Goal: Communication & Community: Participate in discussion

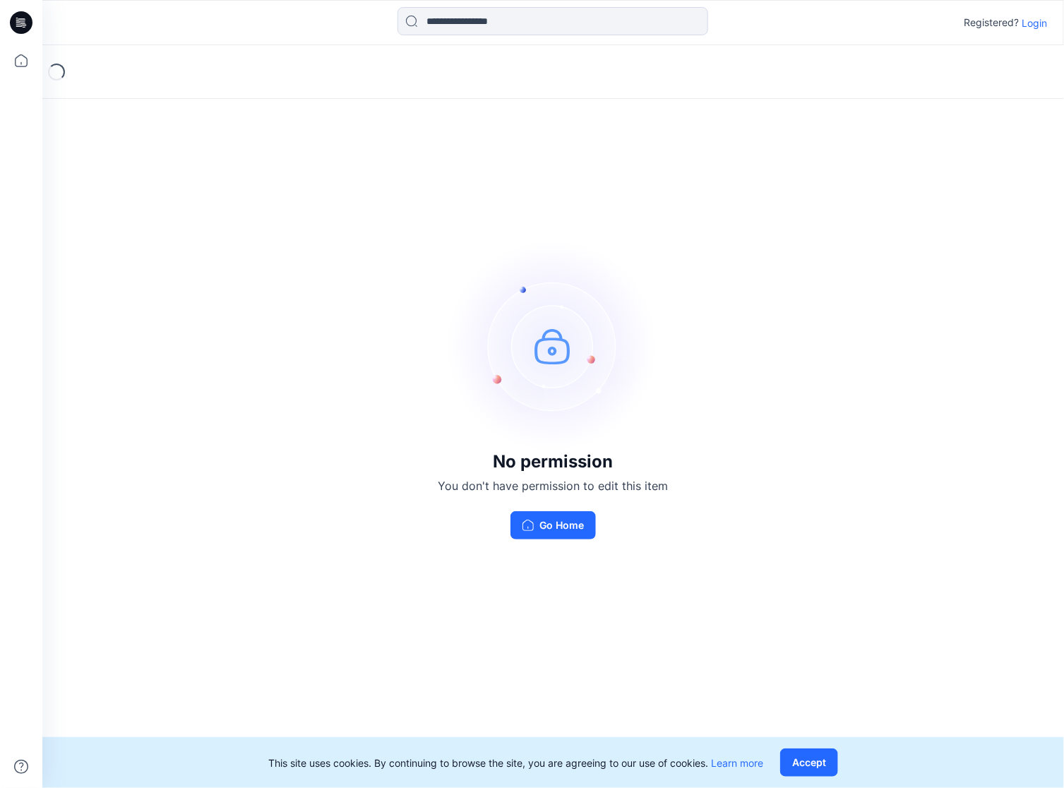
click at [1032, 28] on p "Login" at bounding box center [1034, 23] width 25 height 15
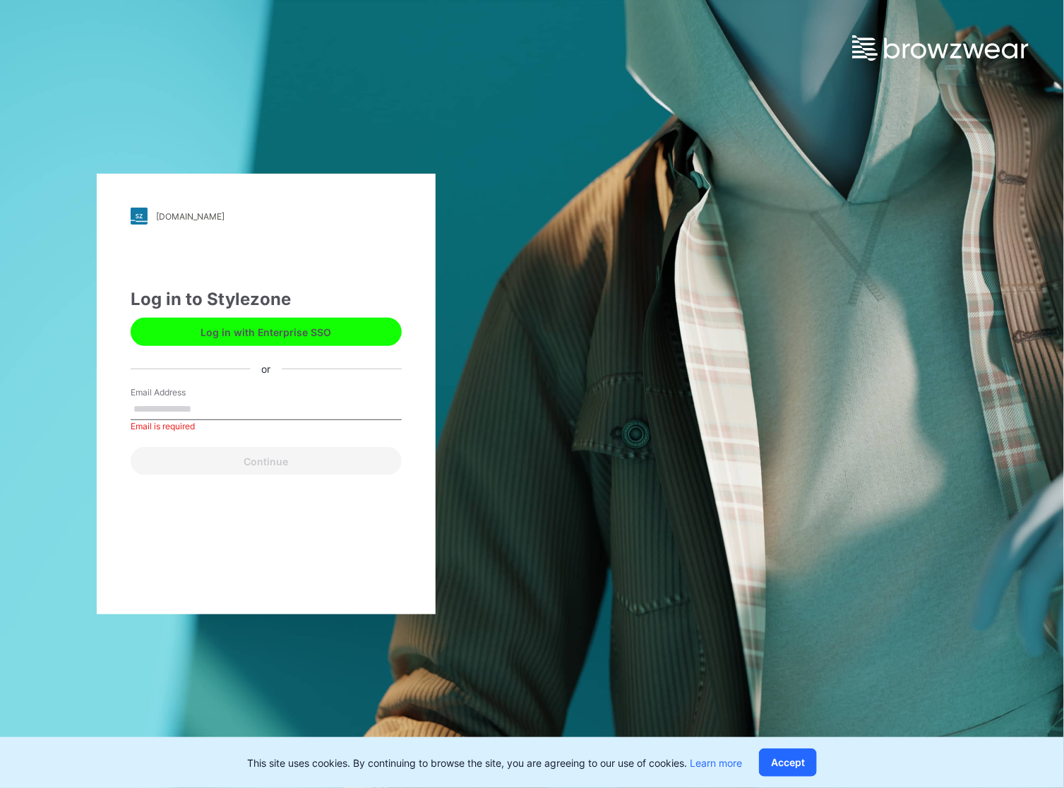
click at [275, 437] on form "Email Address Email is required Continue" at bounding box center [266, 430] width 271 height 89
click at [275, 402] on input "Email Address" at bounding box center [266, 409] width 271 height 21
type input "**********"
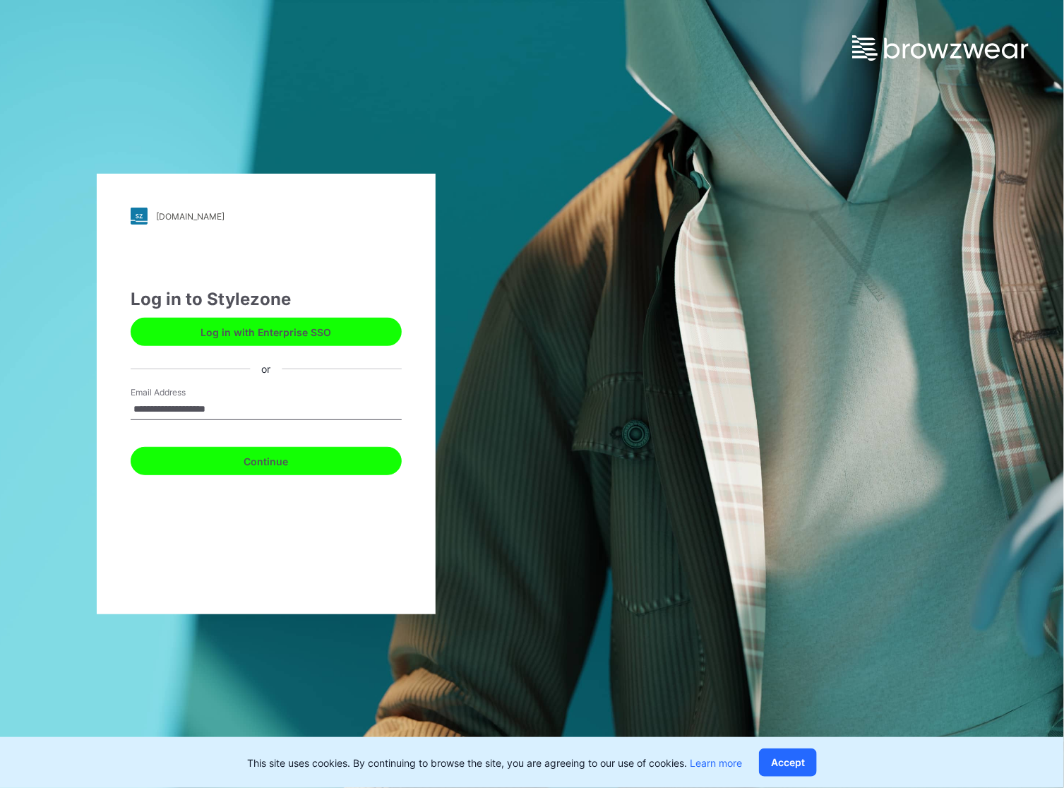
click at [258, 469] on button "Continue" at bounding box center [266, 461] width 271 height 28
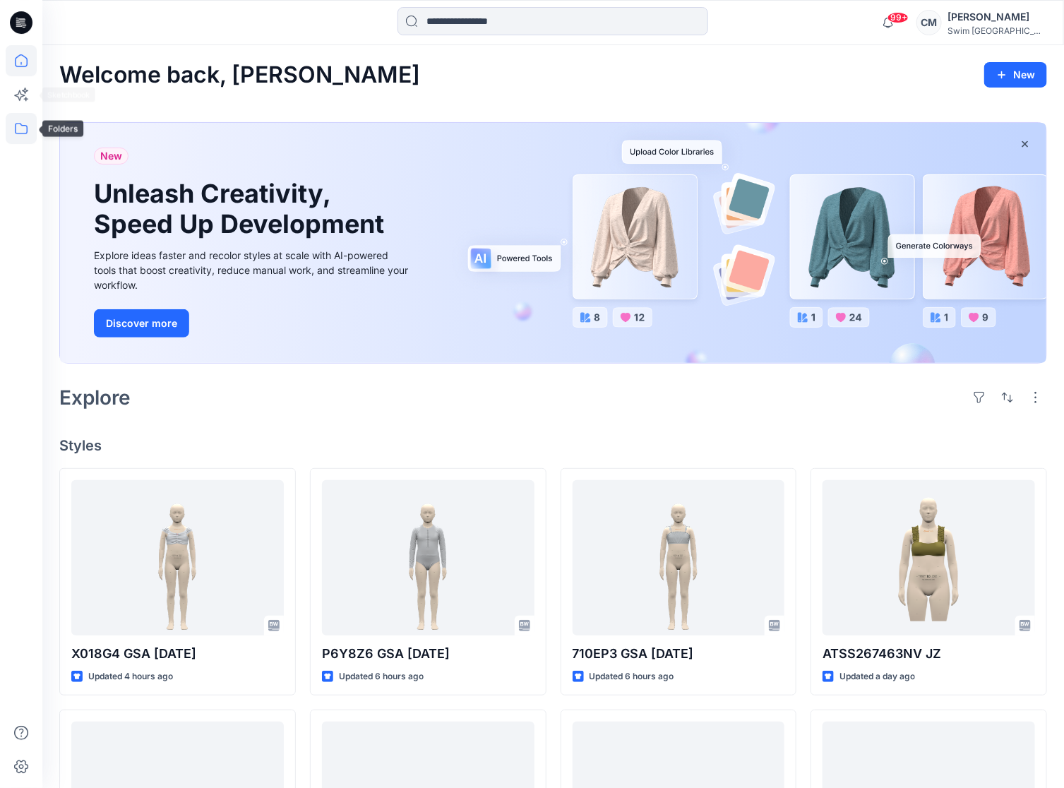
click at [22, 131] on icon at bounding box center [21, 128] width 31 height 31
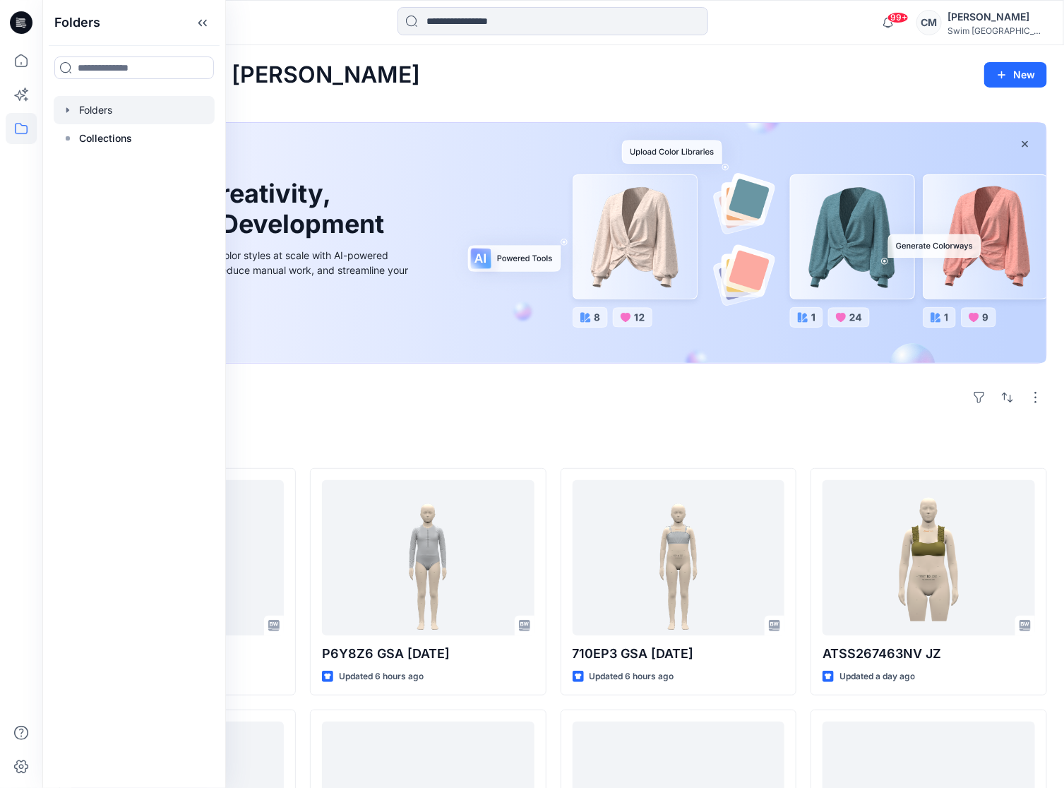
click at [113, 119] on div at bounding box center [134, 110] width 161 height 28
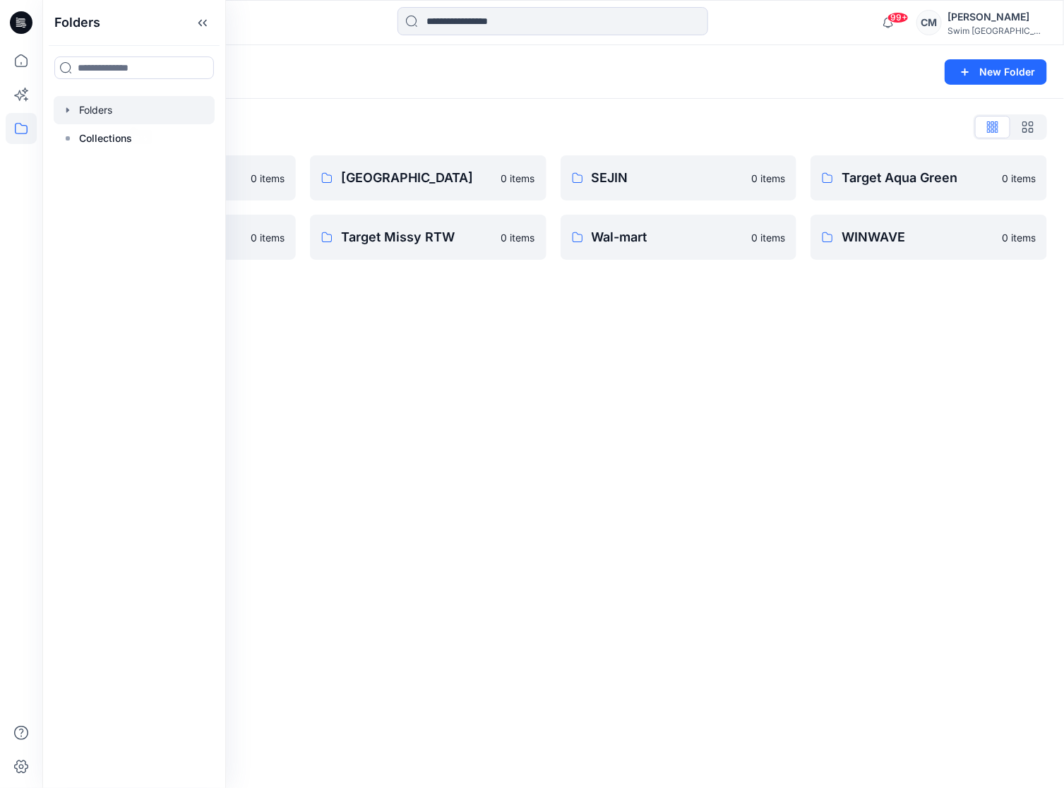
click at [342, 113] on div "Folders List DODO KOREA 0 items Target Kids 0 items Eco Beach 0 items Target Mi…" at bounding box center [553, 188] width 1022 height 178
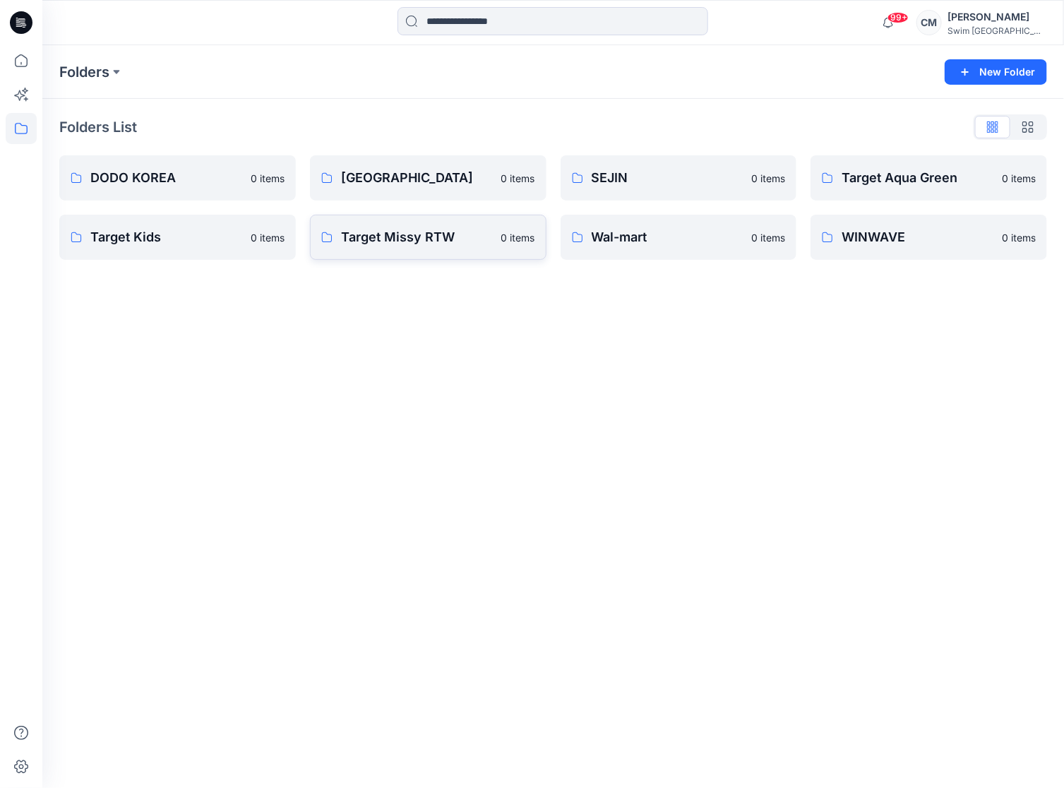
click at [451, 256] on link "Target Missy RTW 0 items" at bounding box center [428, 237] width 237 height 45
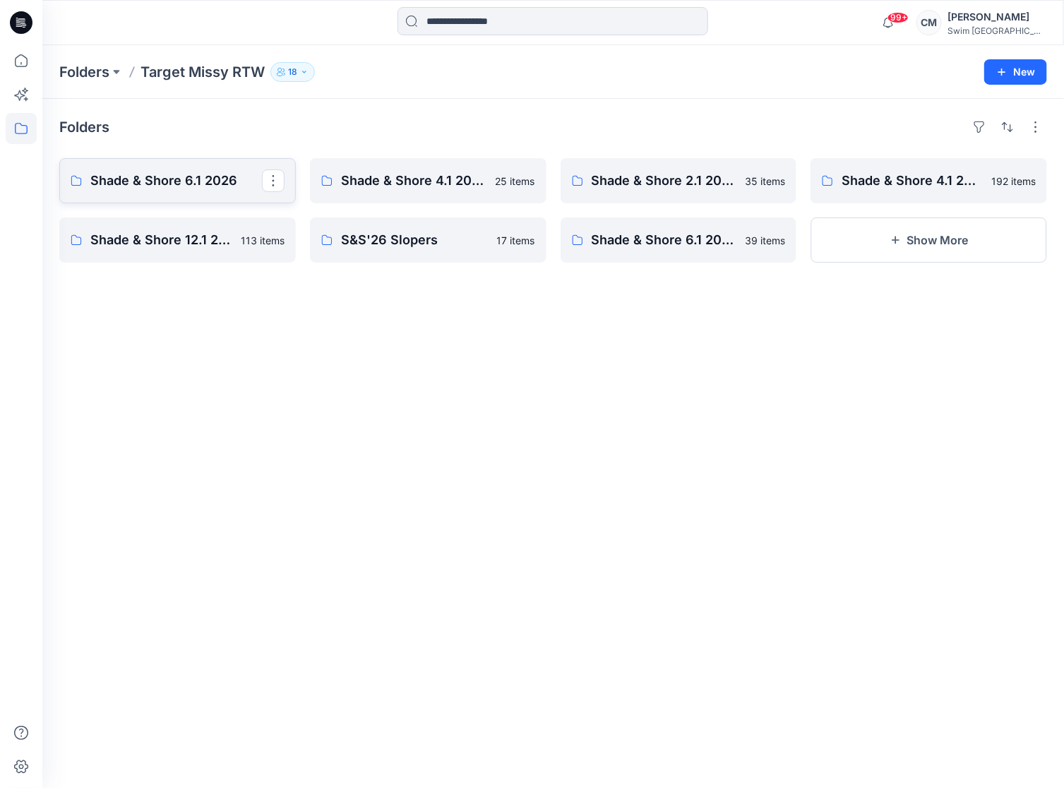
click at [228, 171] on p "Shade & Shore 6.1 2026" at bounding box center [176, 181] width 172 height 20
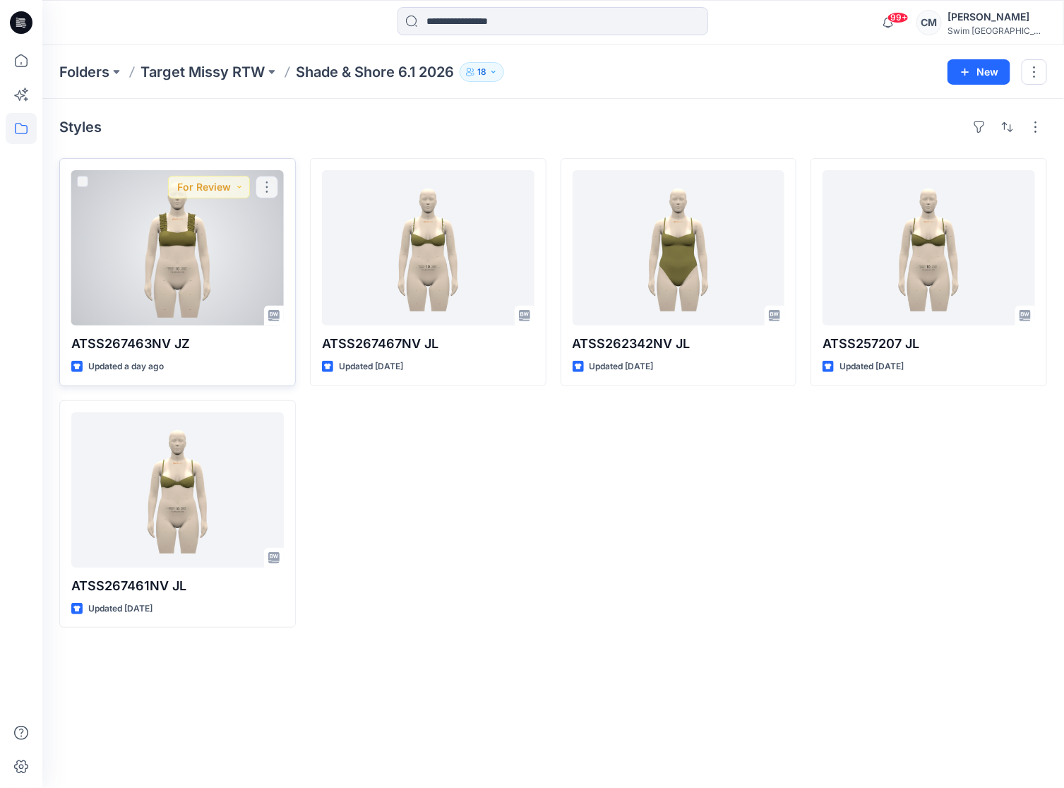
click at [206, 309] on div at bounding box center [177, 247] width 213 height 155
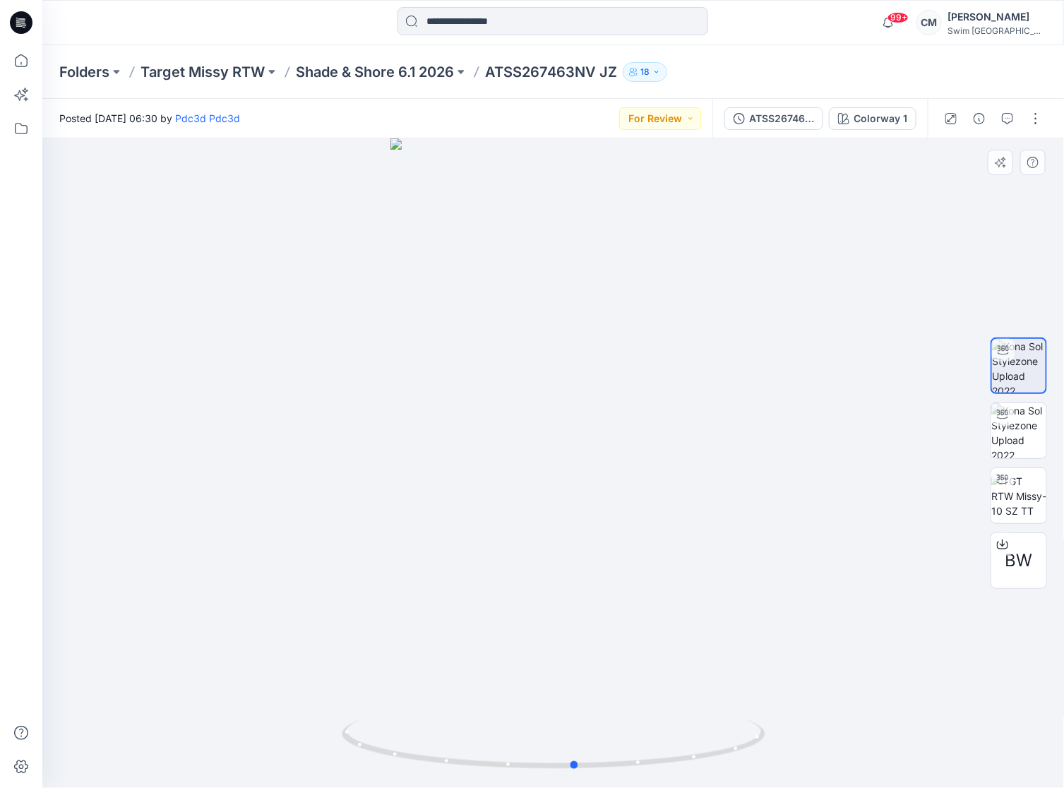
drag, startPoint x: 502, startPoint y: 468, endPoint x: 521, endPoint y: 565, distance: 98.6
click at [521, 565] on div at bounding box center [553, 463] width 1022 height 650
click at [1019, 559] on span "BW" at bounding box center [1019, 560] width 28 height 25
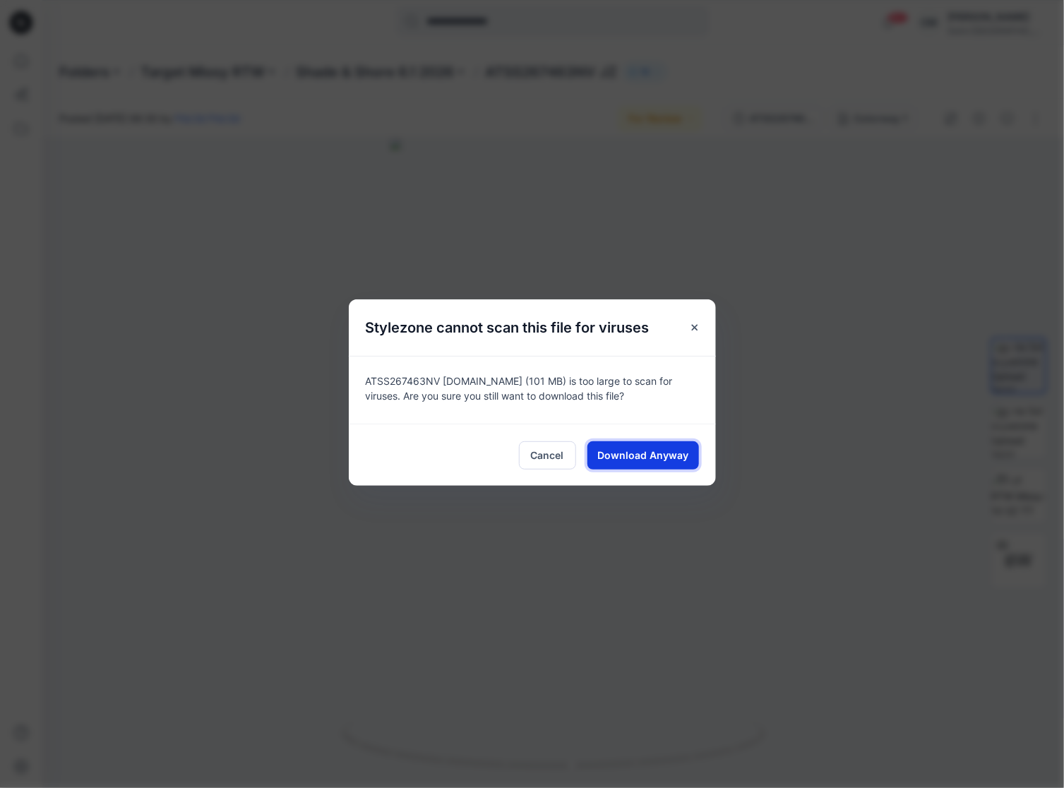
click at [684, 453] on span "Download Anyway" at bounding box center [642, 455] width 91 height 15
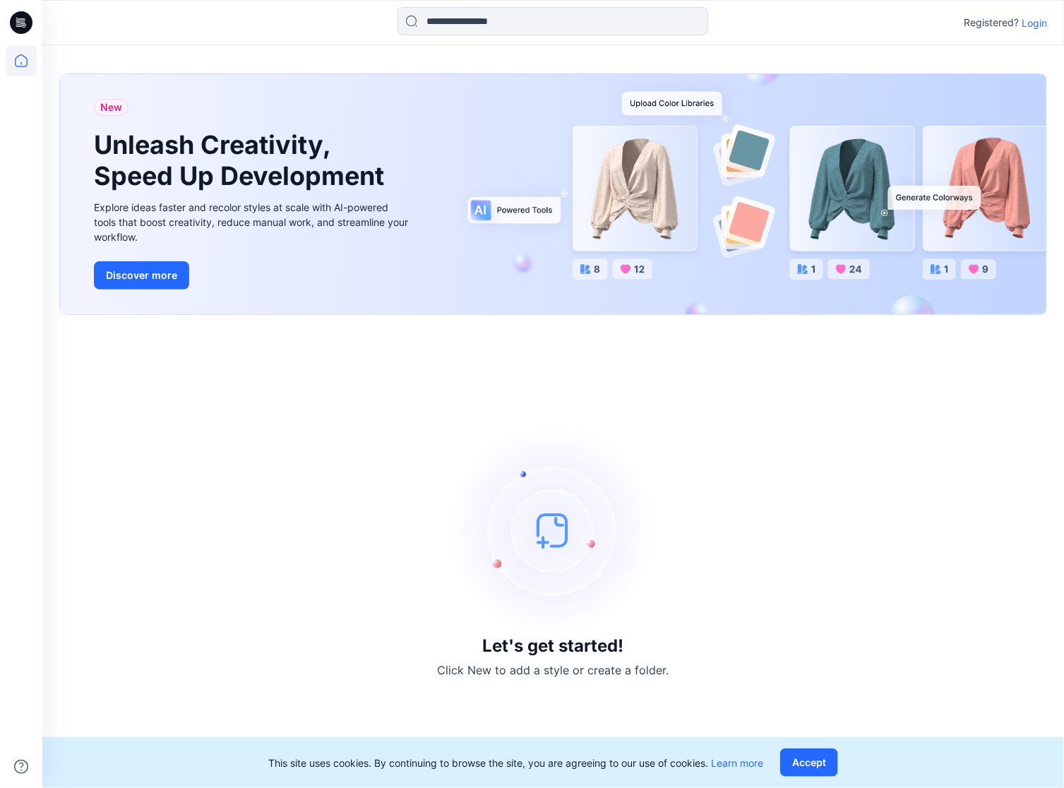
click at [1042, 20] on p "Login" at bounding box center [1034, 23] width 25 height 15
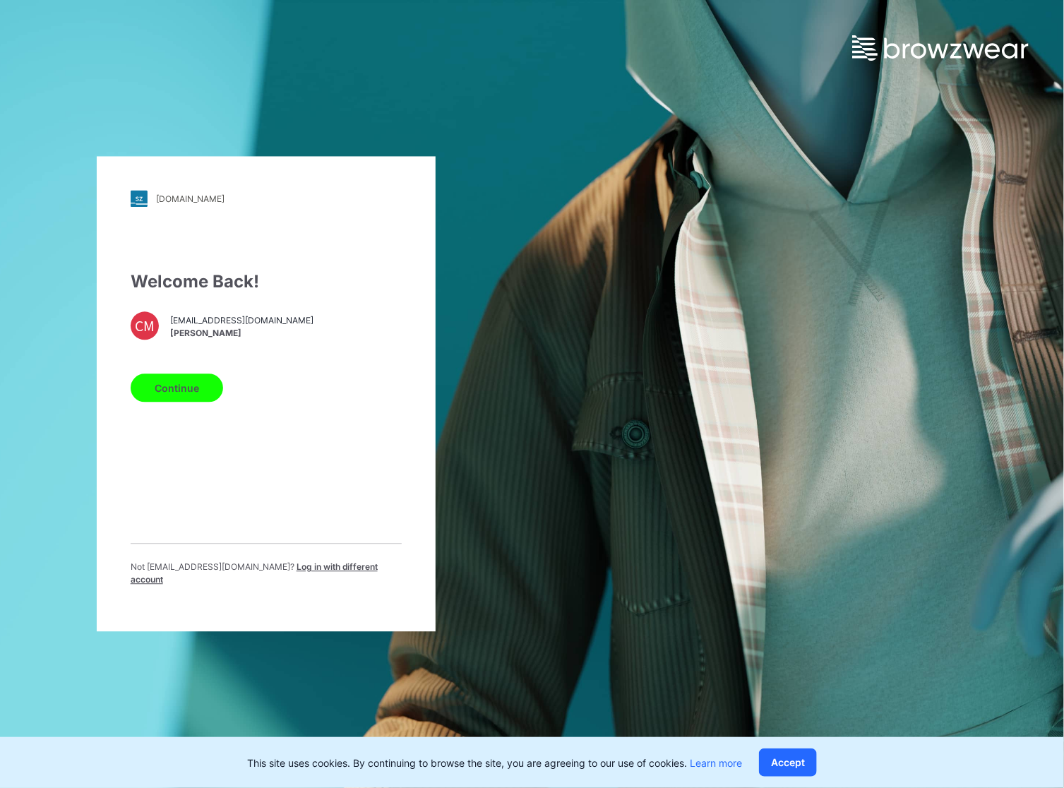
click at [178, 389] on button "Continue" at bounding box center [177, 388] width 92 height 28
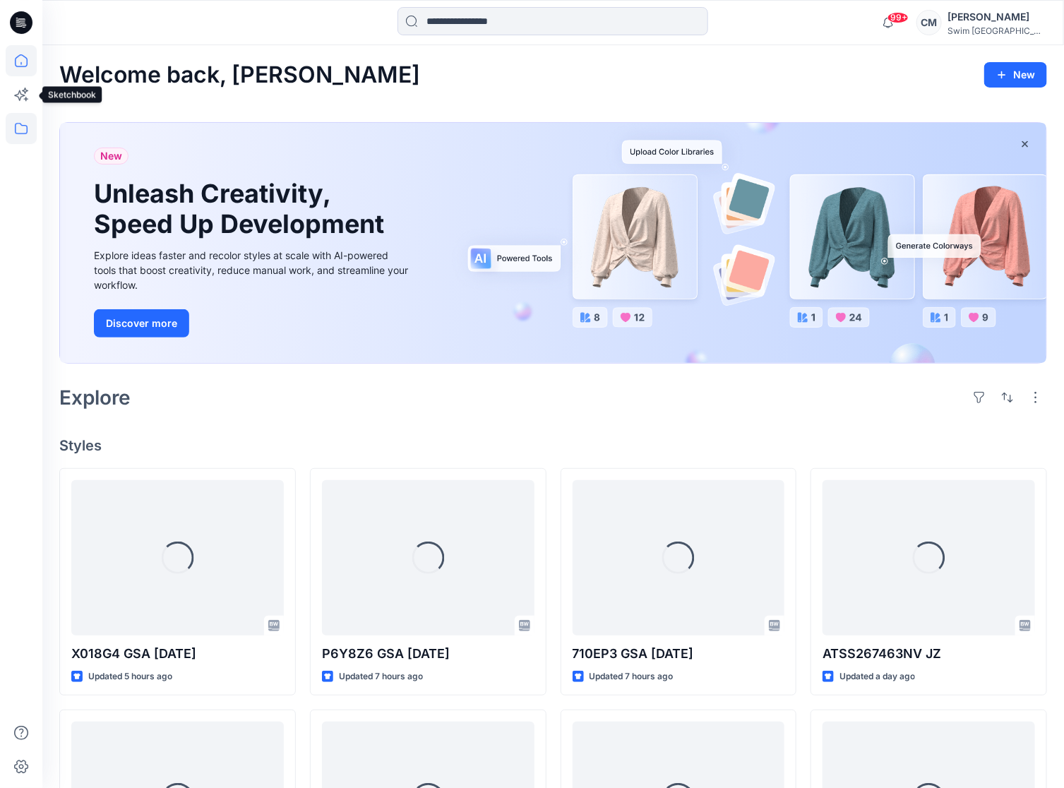
click at [20, 126] on icon at bounding box center [21, 128] width 31 height 31
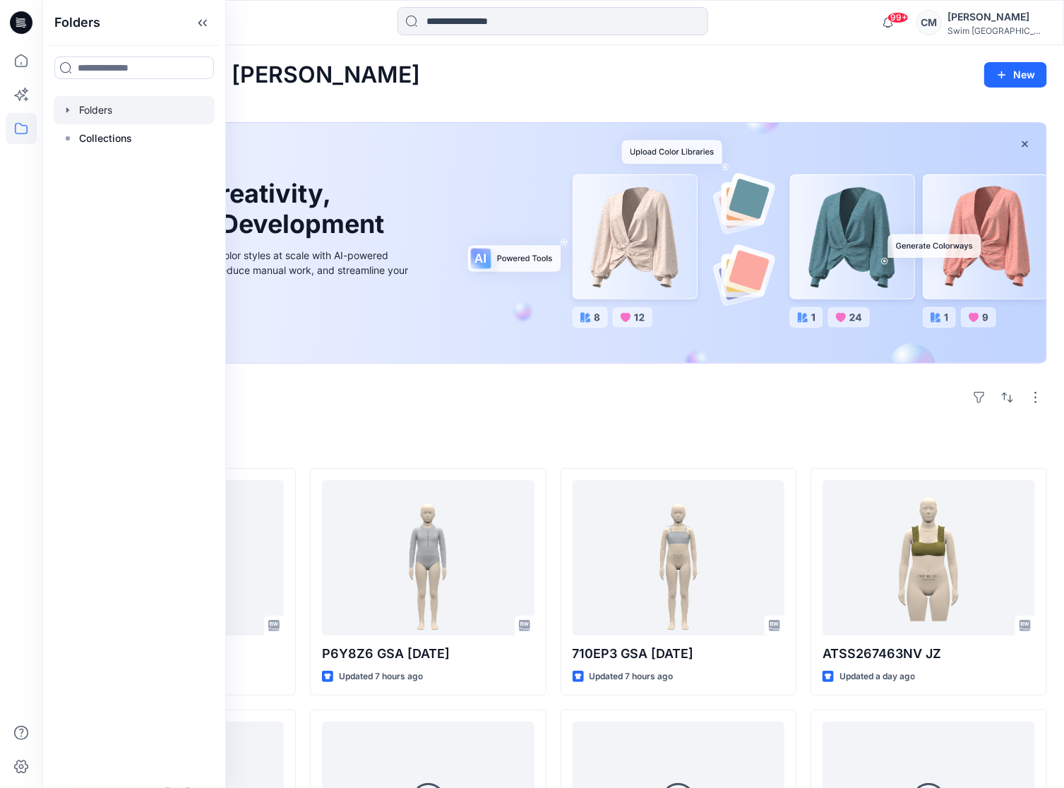
click at [112, 112] on div at bounding box center [134, 110] width 161 height 28
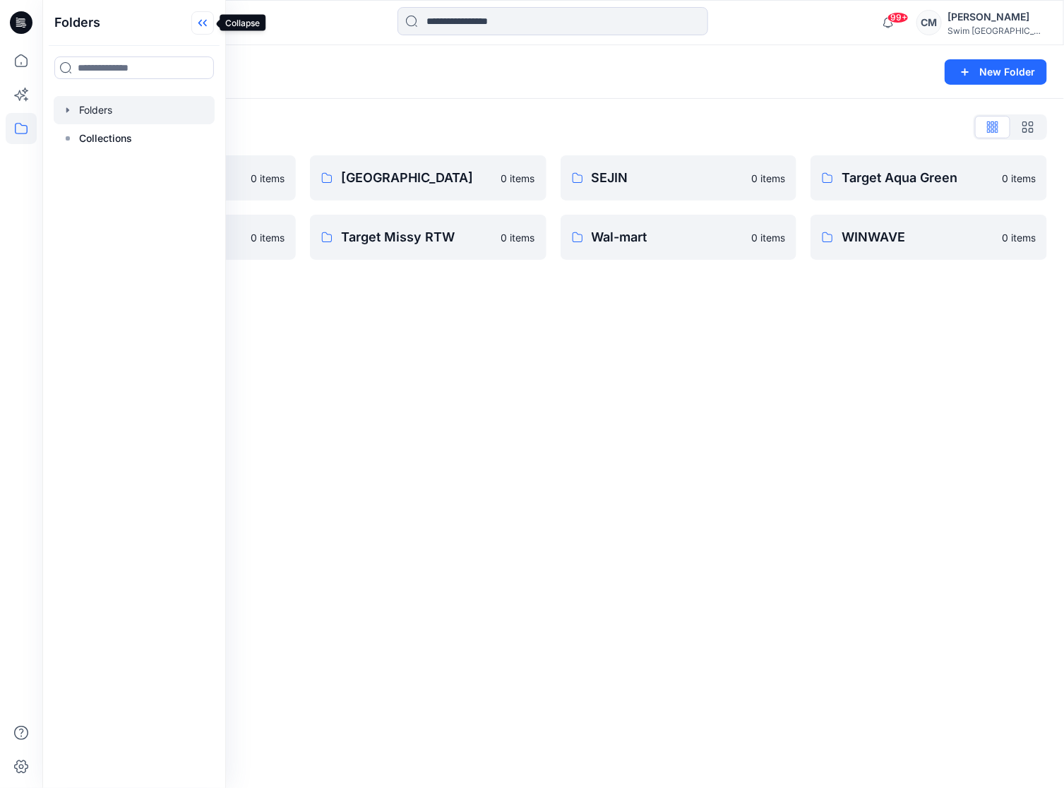
click at [198, 25] on icon at bounding box center [202, 22] width 23 height 23
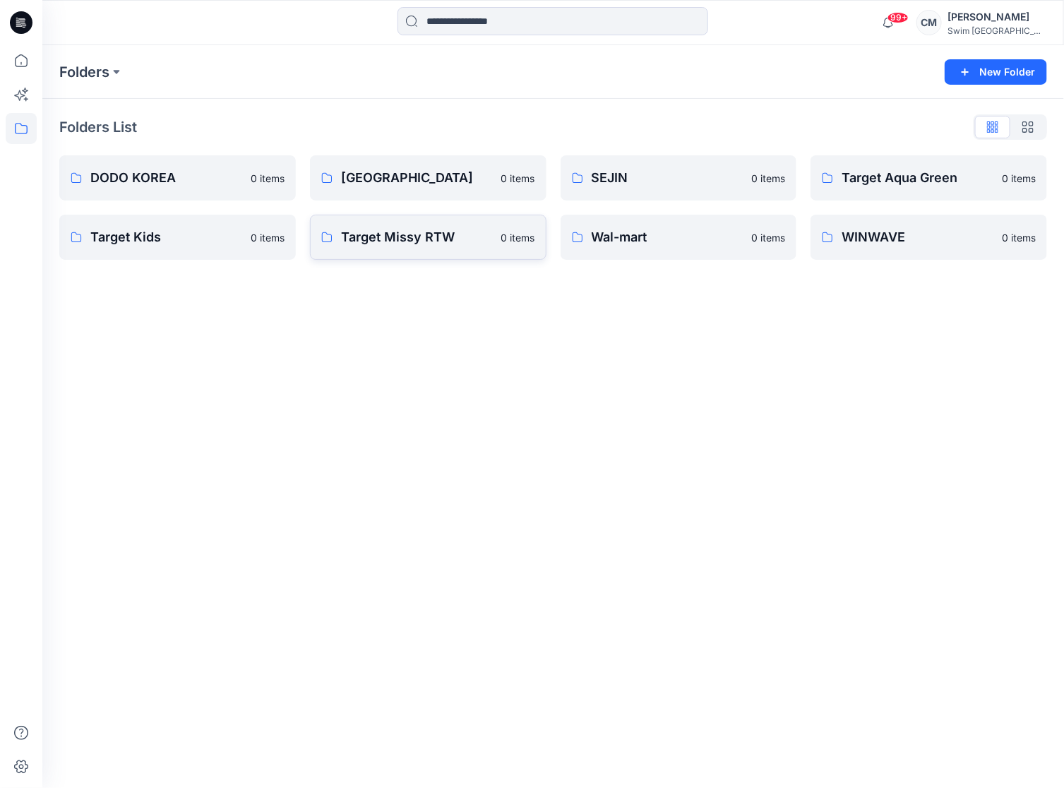
click at [421, 246] on p "Target Missy RTW" at bounding box center [417, 237] width 152 height 20
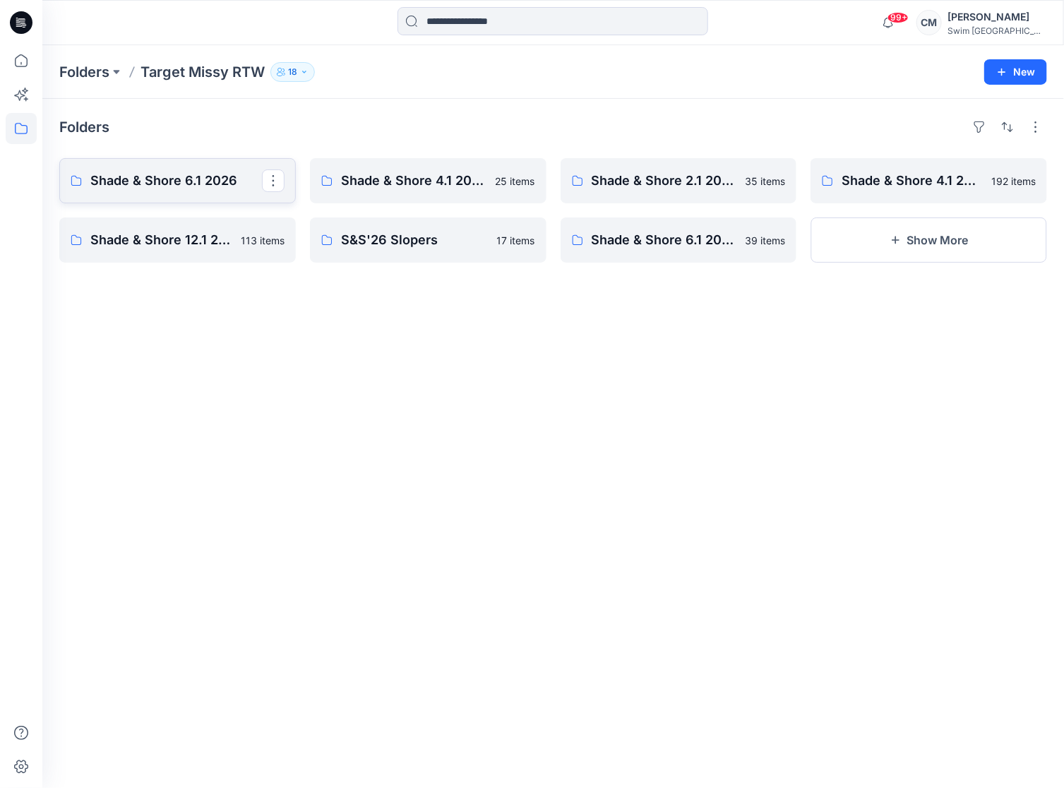
click at [244, 194] on link "Shade & Shore 6.1 2026" at bounding box center [177, 180] width 237 height 45
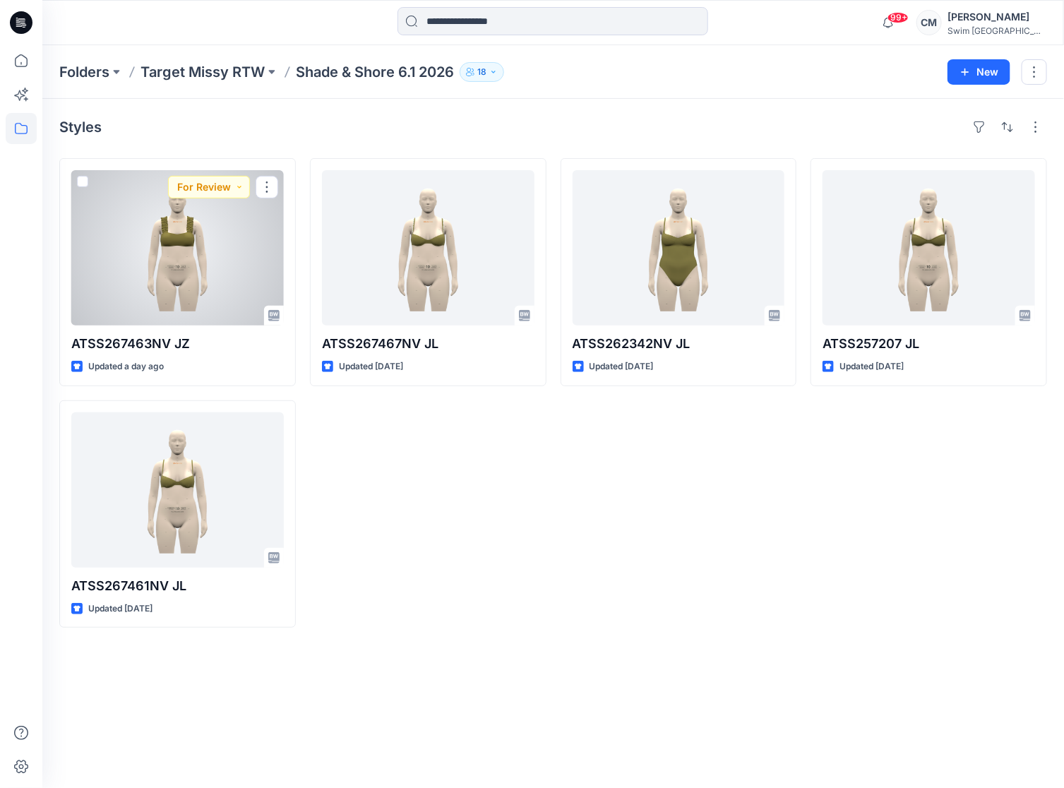
click at [217, 234] on div at bounding box center [177, 247] width 213 height 155
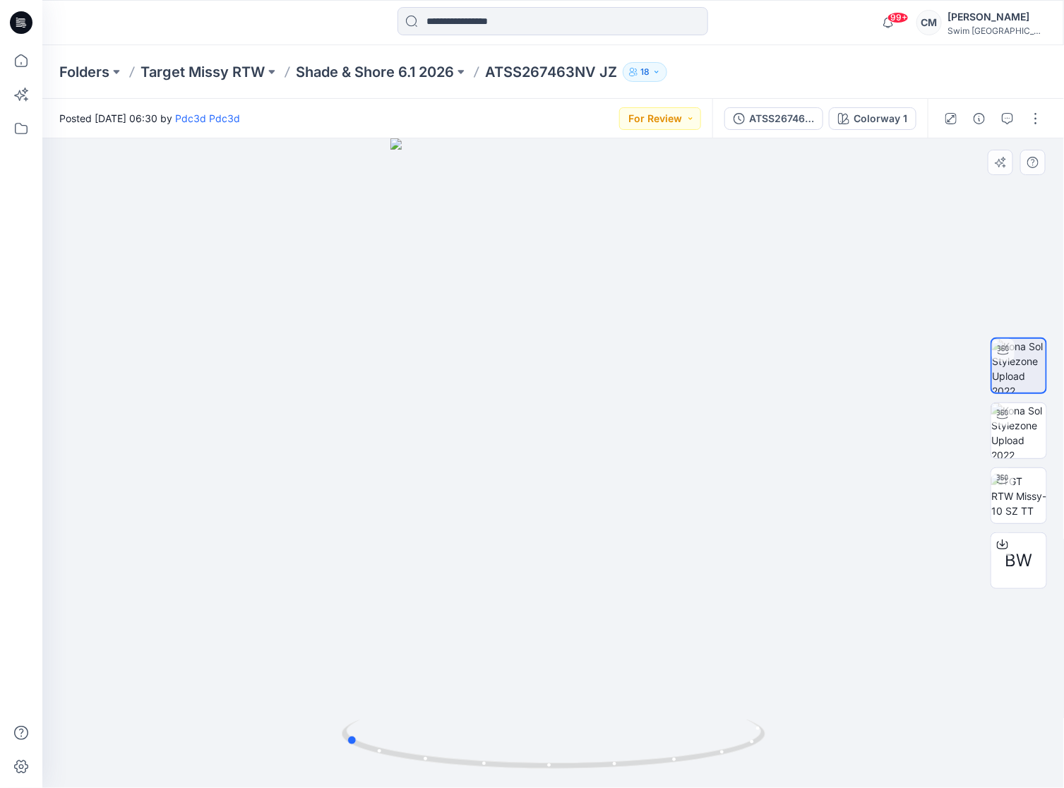
drag, startPoint x: 434, startPoint y: 549, endPoint x: 647, endPoint y: 525, distance: 215.2
click at [647, 525] on div at bounding box center [553, 463] width 1022 height 650
drag, startPoint x: 523, startPoint y: 328, endPoint x: 756, endPoint y: 261, distance: 241.8
click at [756, 261] on div at bounding box center [553, 463] width 1022 height 650
click at [1005, 123] on icon "button" at bounding box center [1007, 118] width 11 height 11
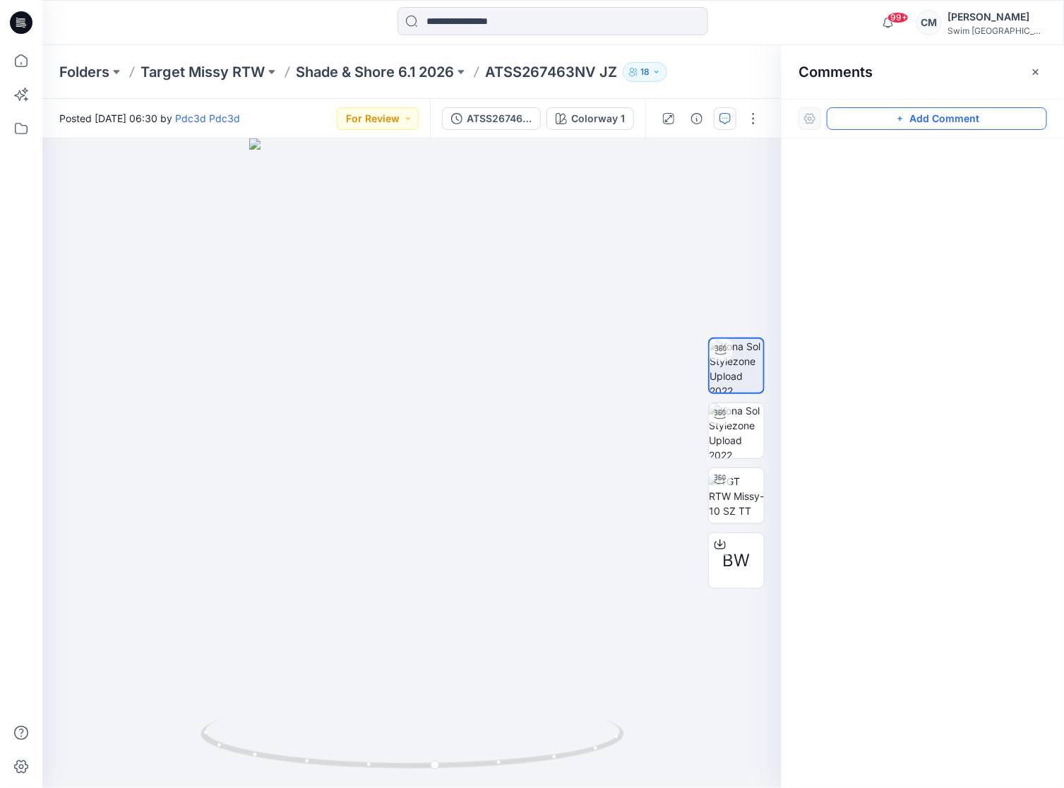
click at [935, 123] on button "Add Comment" at bounding box center [937, 118] width 220 height 23
click at [338, 318] on div "1" at bounding box center [411, 463] width 739 height 650
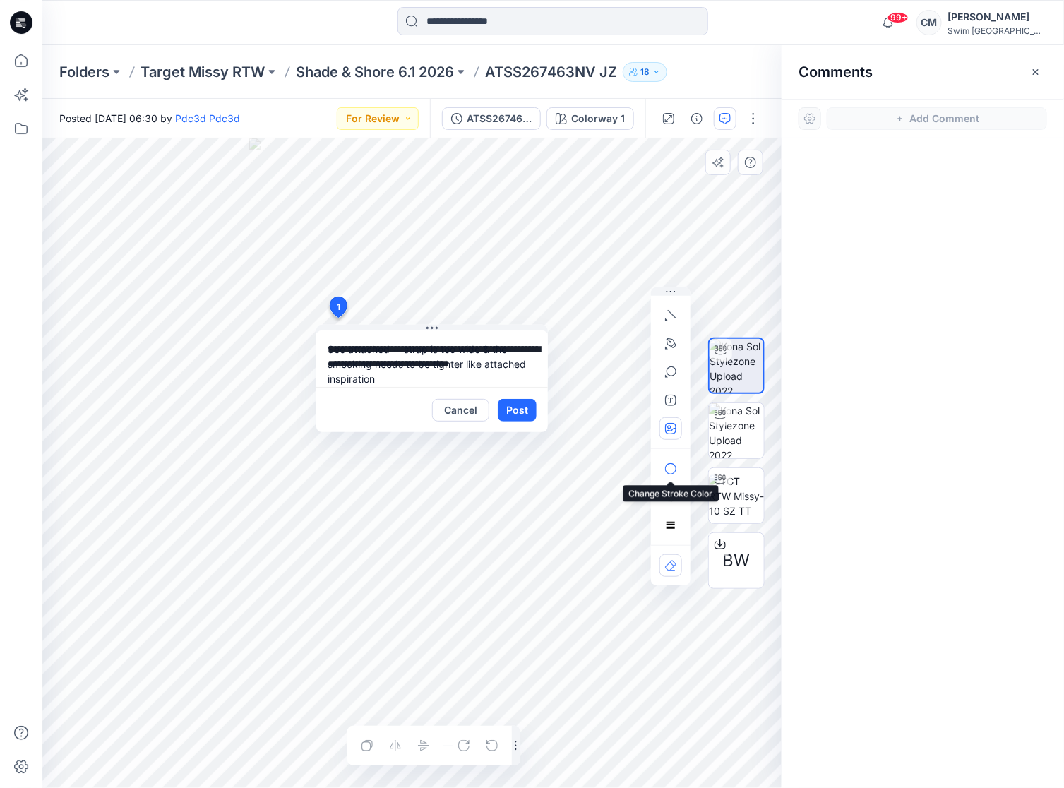
type textarea "**********"
click at [678, 429] on button "button" at bounding box center [670, 428] width 23 height 23
type input"] "**********"
click at [465, 357] on textarea "**********" at bounding box center [432, 358] width 232 height 56
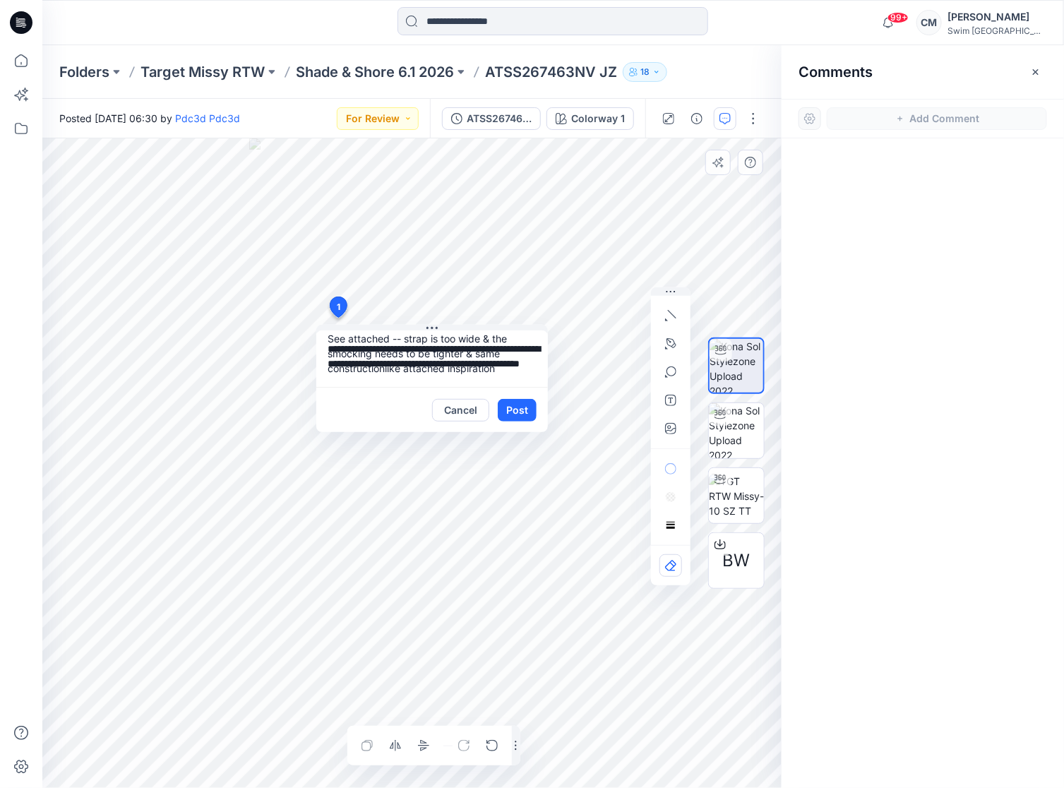
drag, startPoint x: 405, startPoint y: 369, endPoint x: 389, endPoint y: 367, distance: 15.6
click at [389, 367] on textarea "**********" at bounding box center [432, 358] width 232 height 56
type textarea "**********"
click at [680, 438] on button "button" at bounding box center [670, 428] width 23 height 23
type input"] "**********"
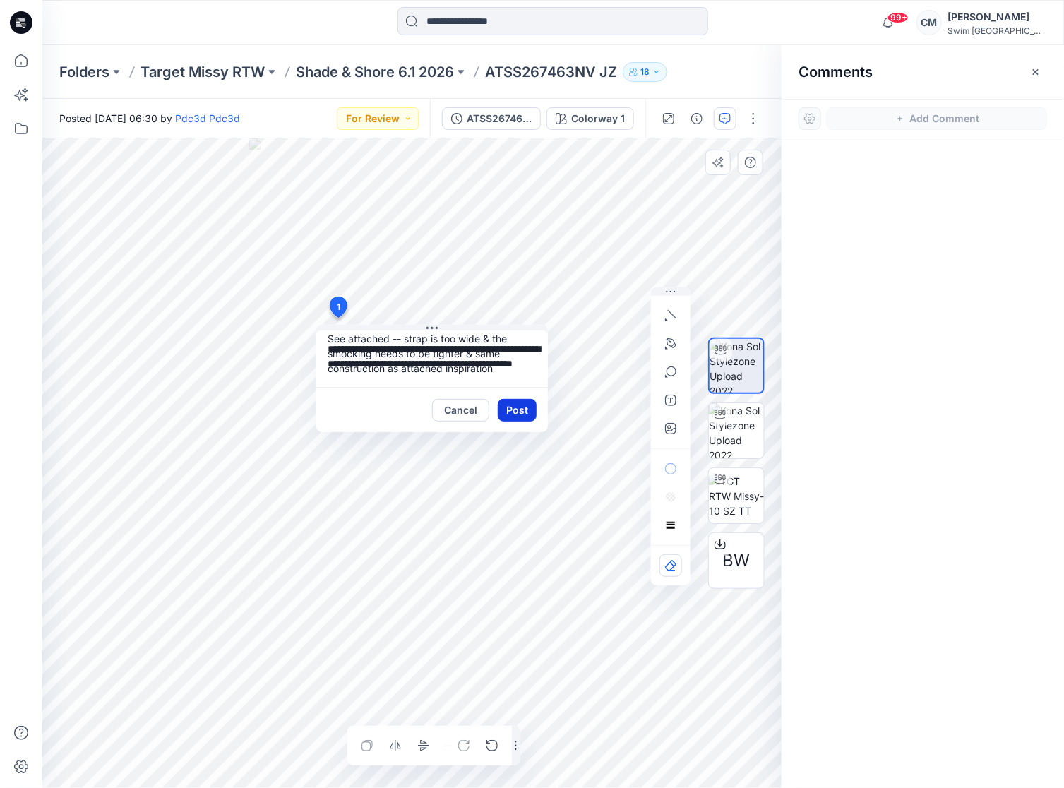
click at [519, 407] on button "Post" at bounding box center [517, 410] width 39 height 23
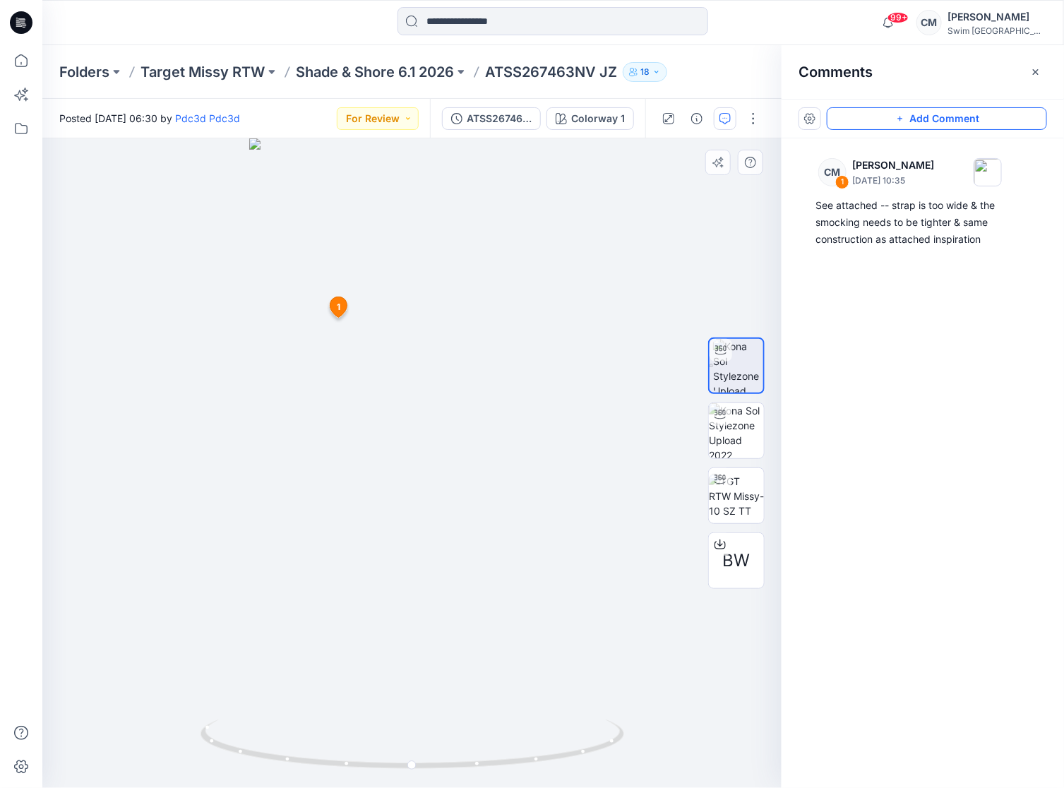
click at [921, 107] on button "Add Comment" at bounding box center [937, 118] width 220 height 23
click at [366, 394] on div "2 1 CM Caitlin Magrane September 02, 2025 10:35 See attached -- strap is too wi…" at bounding box center [411, 463] width 739 height 650
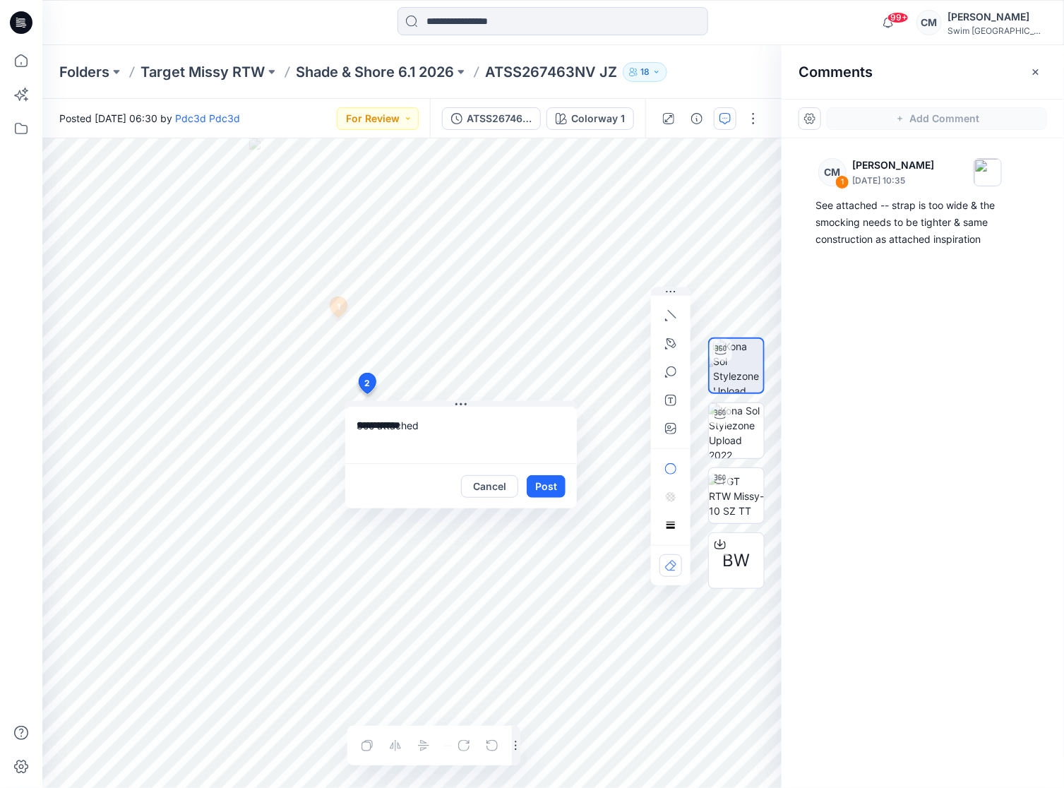
click at [257, 412] on div "**********" at bounding box center [411, 463] width 739 height 650
click at [383, 442] on textarea "**********" at bounding box center [461, 435] width 232 height 56
drag, startPoint x: 547, startPoint y: 443, endPoint x: 564, endPoint y: 443, distance: 17.7
click at [561, 443] on textarea "**********" at bounding box center [461, 435] width 232 height 56
type textarea "**********"
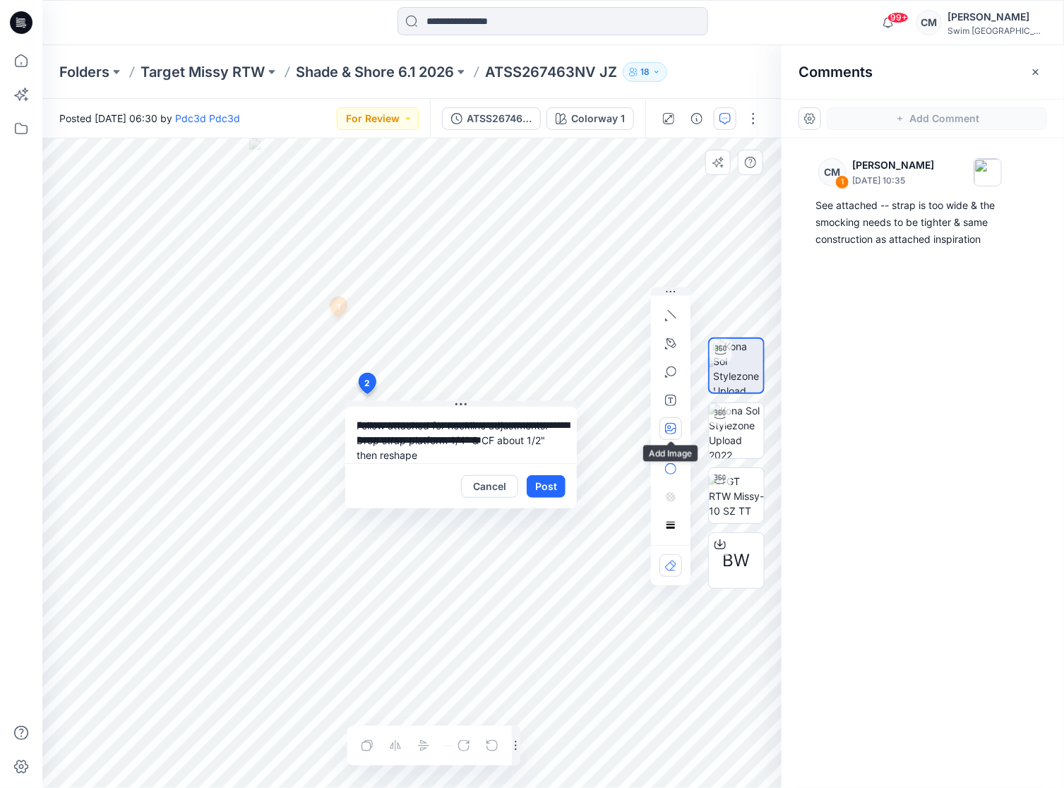
click at [667, 427] on icon "button" at bounding box center [670, 428] width 11 height 11
type input"] "**********"
click at [544, 477] on button "Post" at bounding box center [546, 486] width 39 height 23
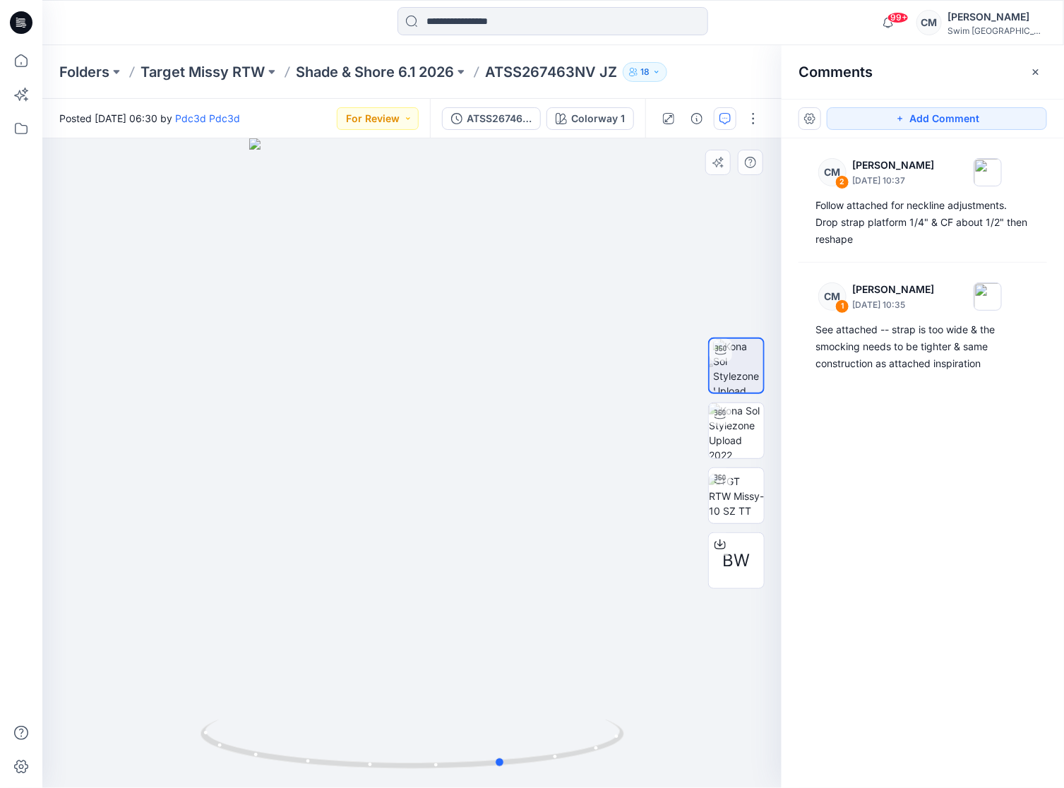
drag, startPoint x: 390, startPoint y: 512, endPoint x: 480, endPoint y: 508, distance: 90.5
click at [481, 508] on div at bounding box center [411, 463] width 739 height 650
click at [863, 121] on button "Add Comment" at bounding box center [937, 118] width 220 height 23
click at [333, 362] on div "3" at bounding box center [411, 463] width 739 height 650
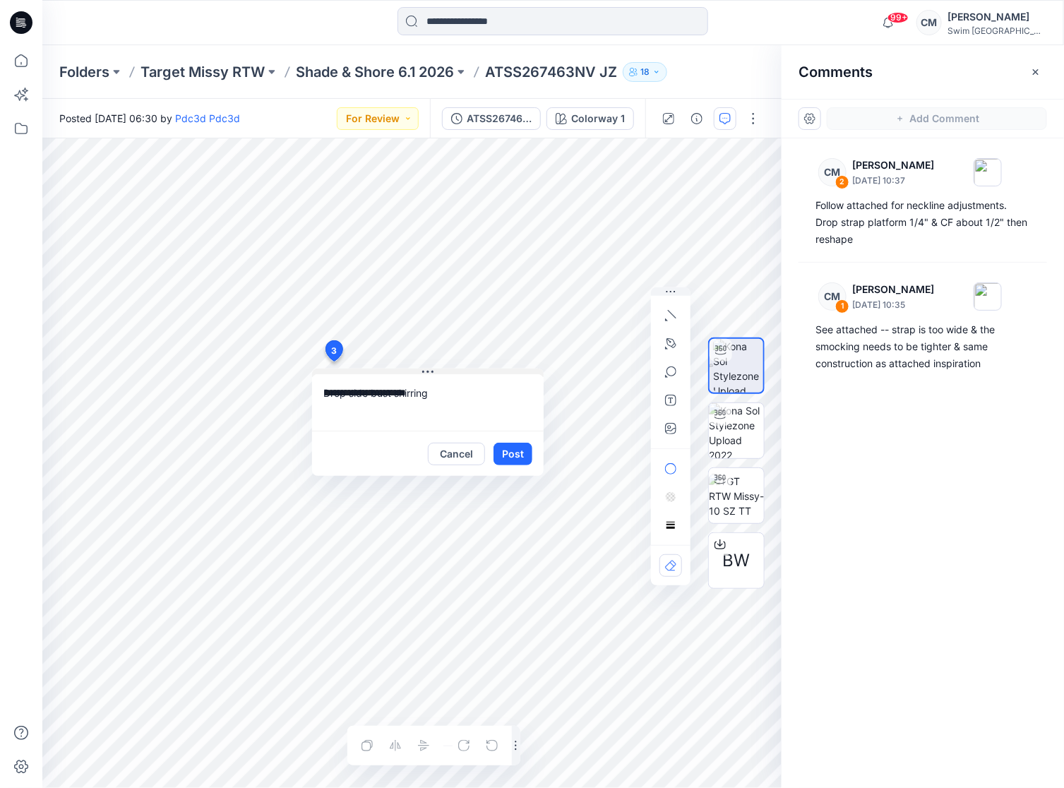
type textarea "**********"
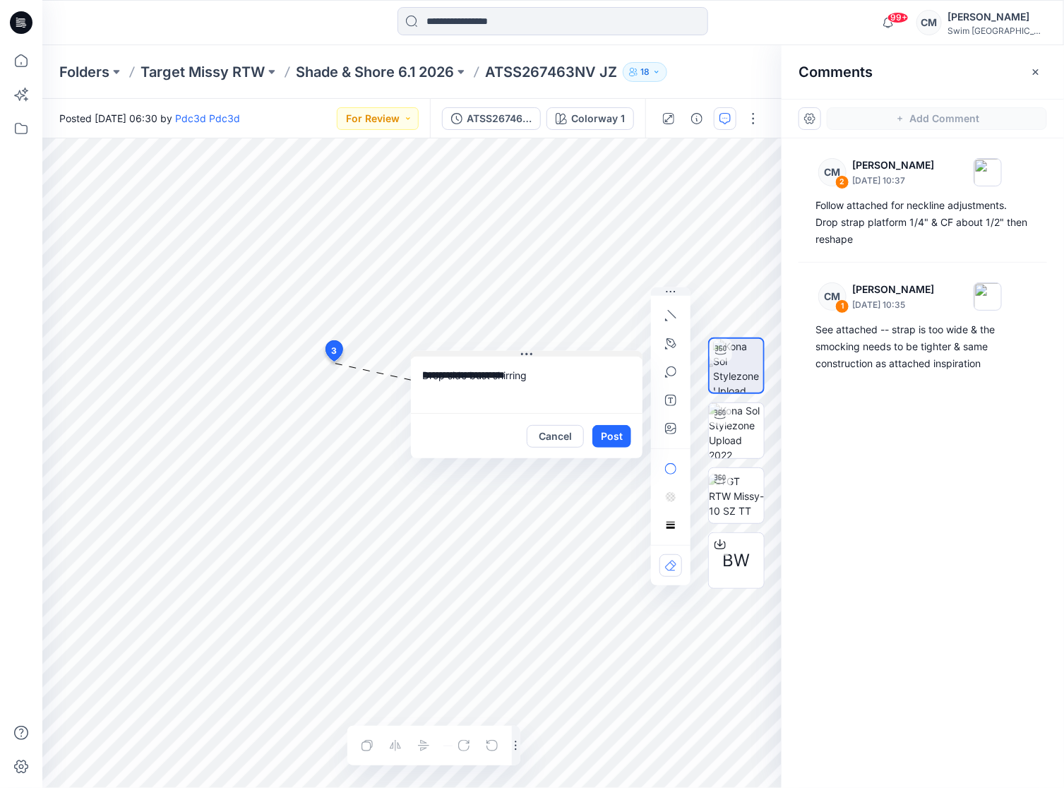
drag, startPoint x: 429, startPoint y: 370, endPoint x: 527, endPoint y: 351, distance: 99.3
click at [527, 351] on icon at bounding box center [526, 354] width 11 height 11
click at [676, 315] on icon "button" at bounding box center [670, 315] width 11 height 11
click at [677, 339] on button "button" at bounding box center [670, 344] width 23 height 23
click at [308, 384] on icon "Layer 1" at bounding box center [412, 463] width 740 height 650
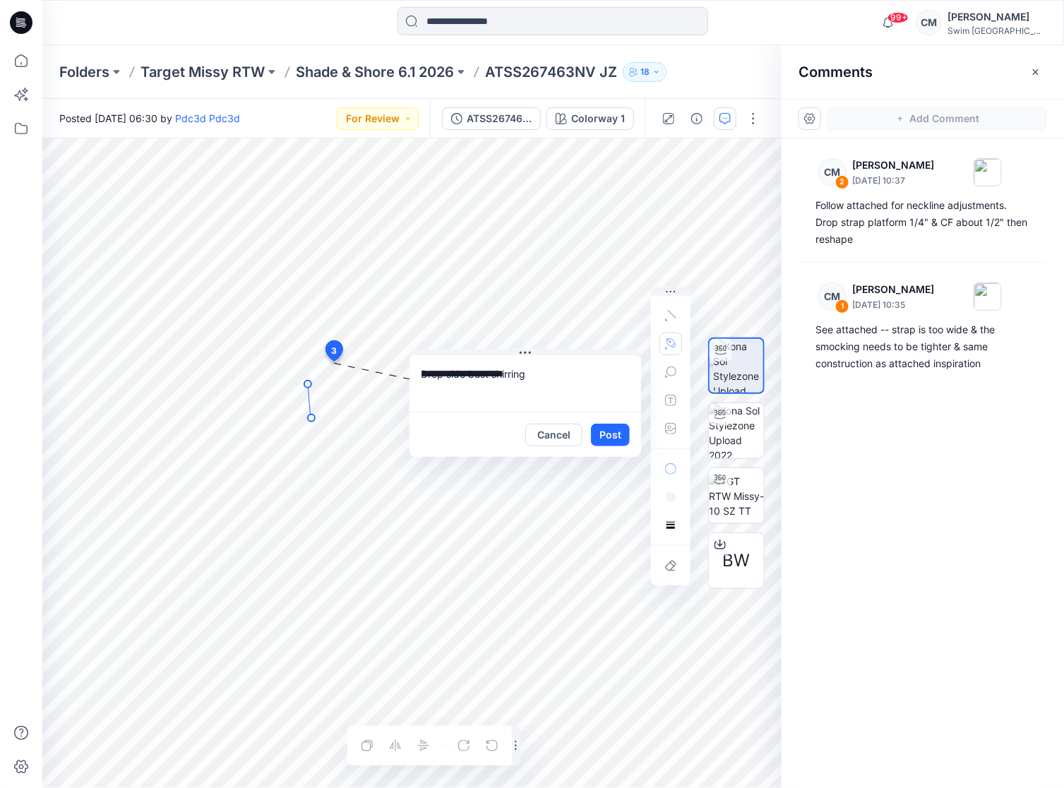
click at [311, 418] on icon "Layer 1" at bounding box center [412, 463] width 740 height 650
click at [506, 375] on textarea "**********" at bounding box center [526, 383] width 232 height 56
click at [310, 394] on icon "Layer 1" at bounding box center [412, 463] width 740 height 650
click at [670, 339] on icon "button" at bounding box center [672, 343] width 10 height 10
click at [313, 419] on icon "Layer 1" at bounding box center [412, 463] width 740 height 650
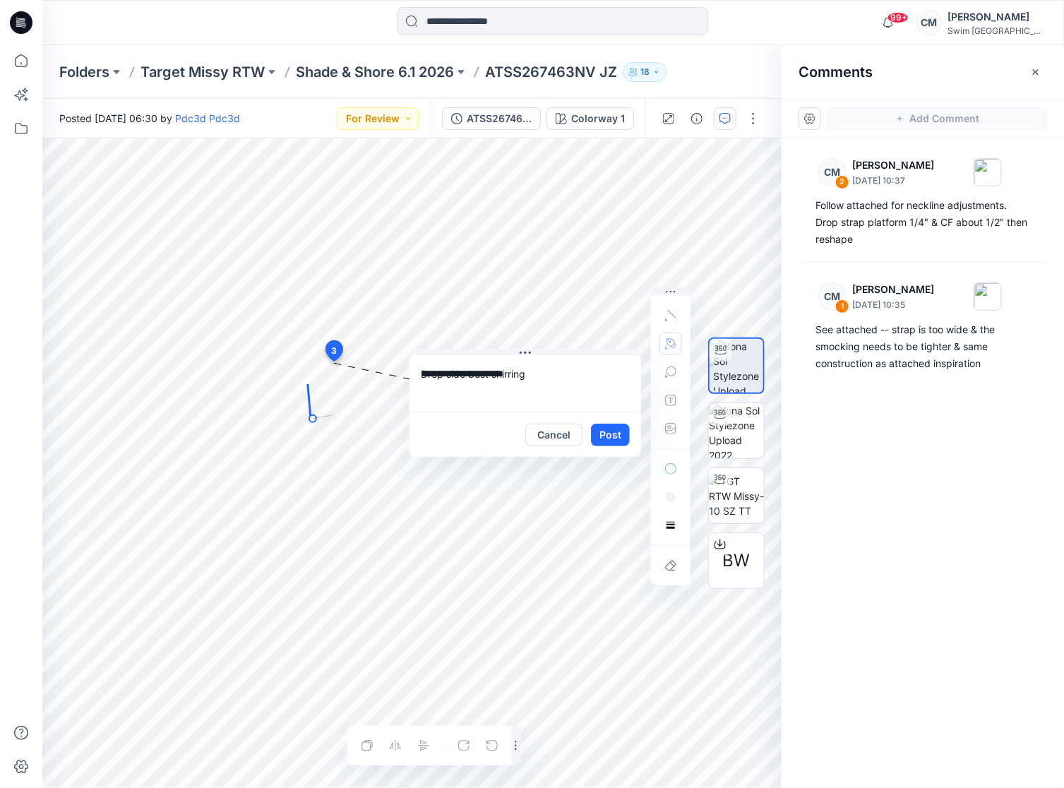
click at [333, 415] on icon "Layer 1" at bounding box center [412, 463] width 740 height 650
click at [309, 386] on icon "Layer 1" at bounding box center [412, 463] width 740 height 650
click at [310, 384] on icon "Layer 1" at bounding box center [412, 463] width 740 height 650
click at [322, 379] on icon "Layer 1" at bounding box center [412, 463] width 740 height 650
click at [467, 390] on textarea "**********" at bounding box center [526, 383] width 232 height 56
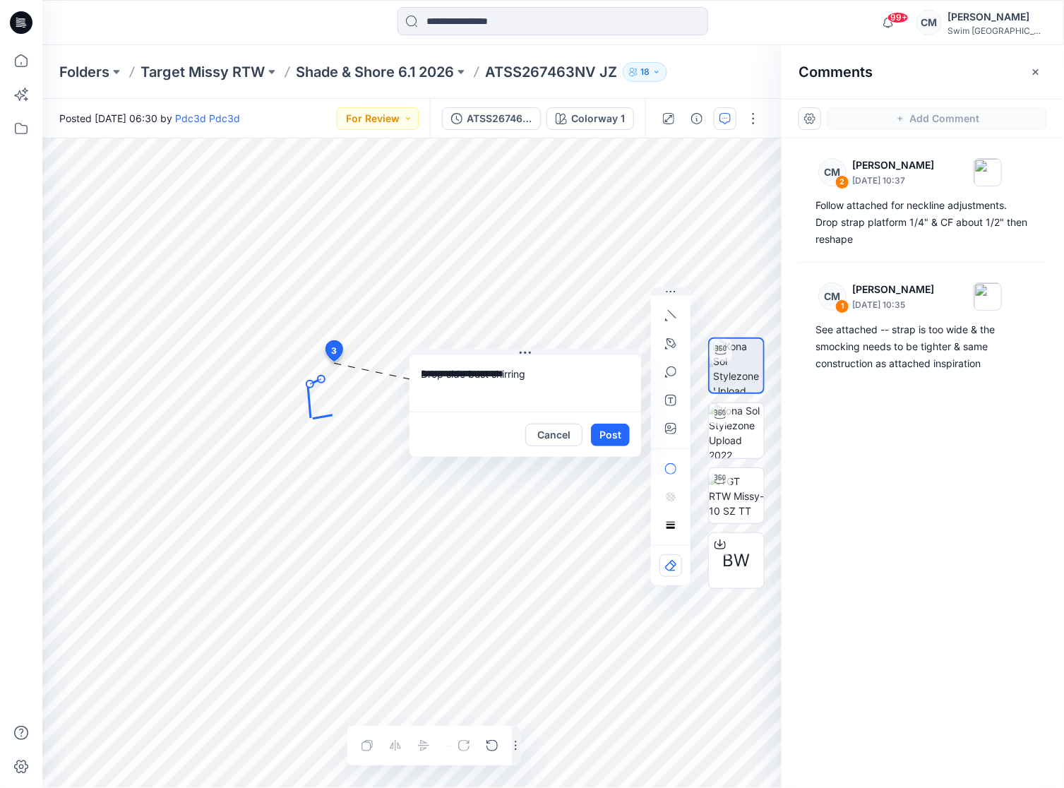
click at [310, 402] on icon at bounding box center [309, 401] width 3 height 34
click at [343, 487] on icon "Layer 1" at bounding box center [412, 463] width 740 height 650
click at [318, 381] on icon at bounding box center [315, 381] width 11 height 5
click at [326, 416] on icon at bounding box center [323, 417] width 20 height 4
click at [311, 402] on icon "Layer 1" at bounding box center [412, 463] width 740 height 650
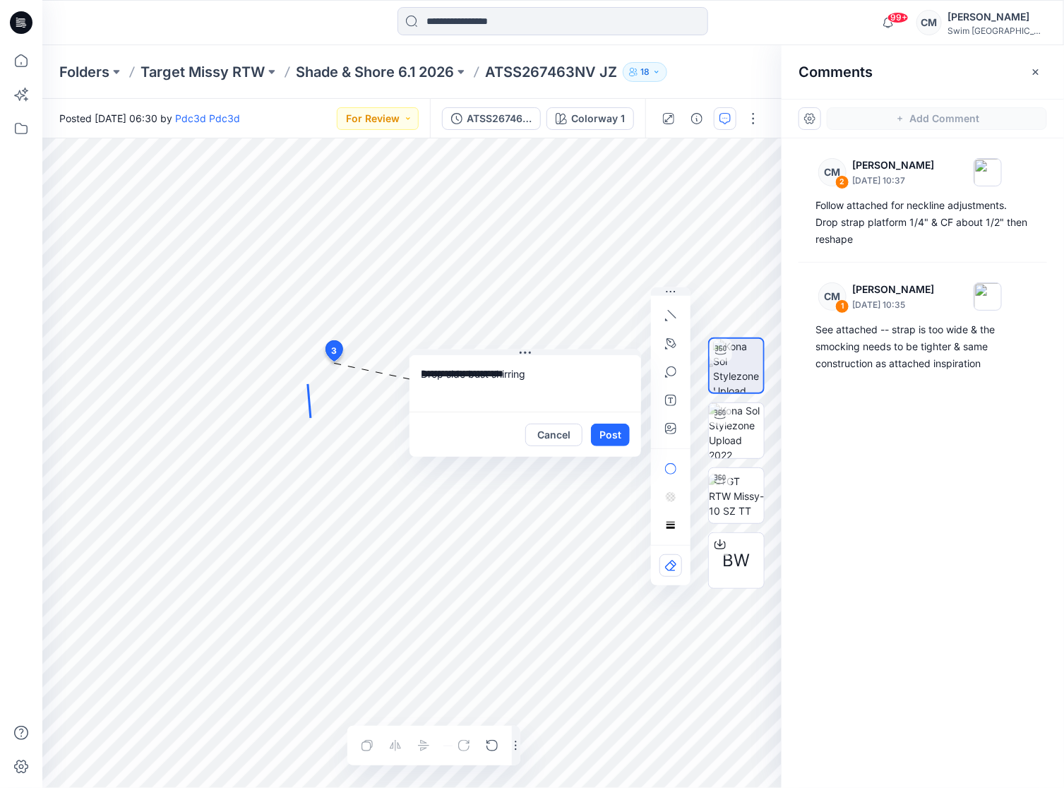
click at [311, 404] on icon "Layer 1" at bounding box center [412, 463] width 740 height 650
click at [312, 408] on icon "Layer 1" at bounding box center [412, 463] width 740 height 650
click at [310, 412] on icon at bounding box center [309, 401] width 3 height 34
